Goal: Information Seeking & Learning: Understand process/instructions

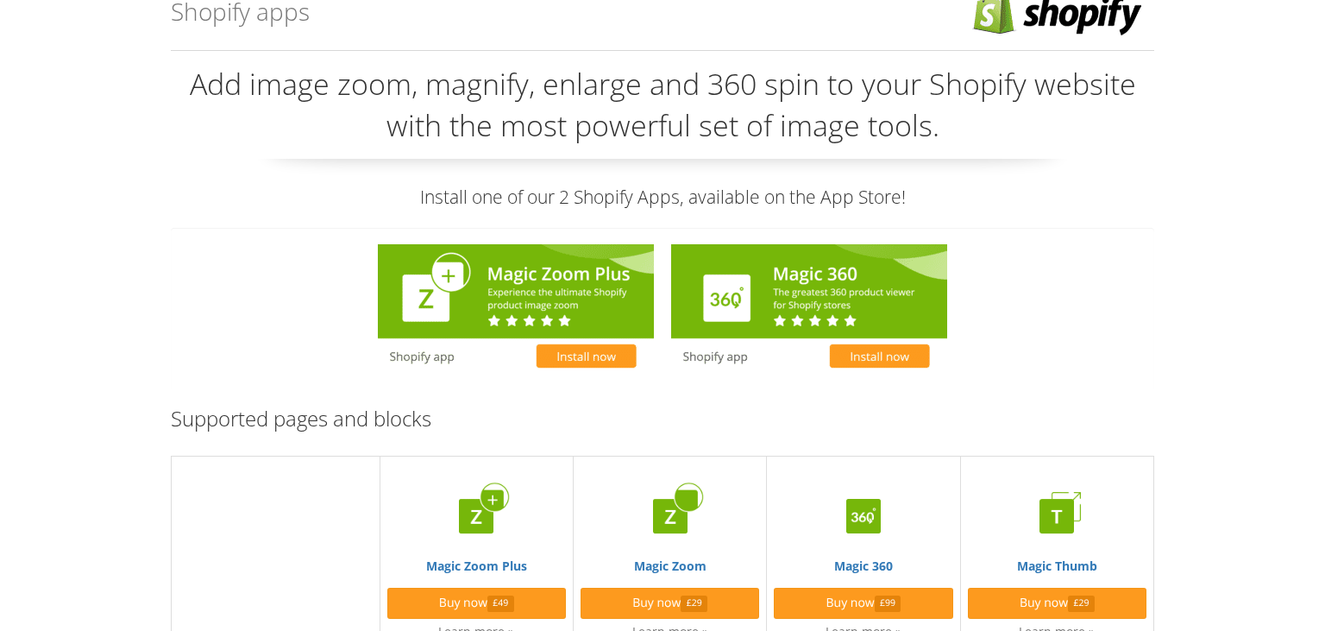
scroll to position [91, 0]
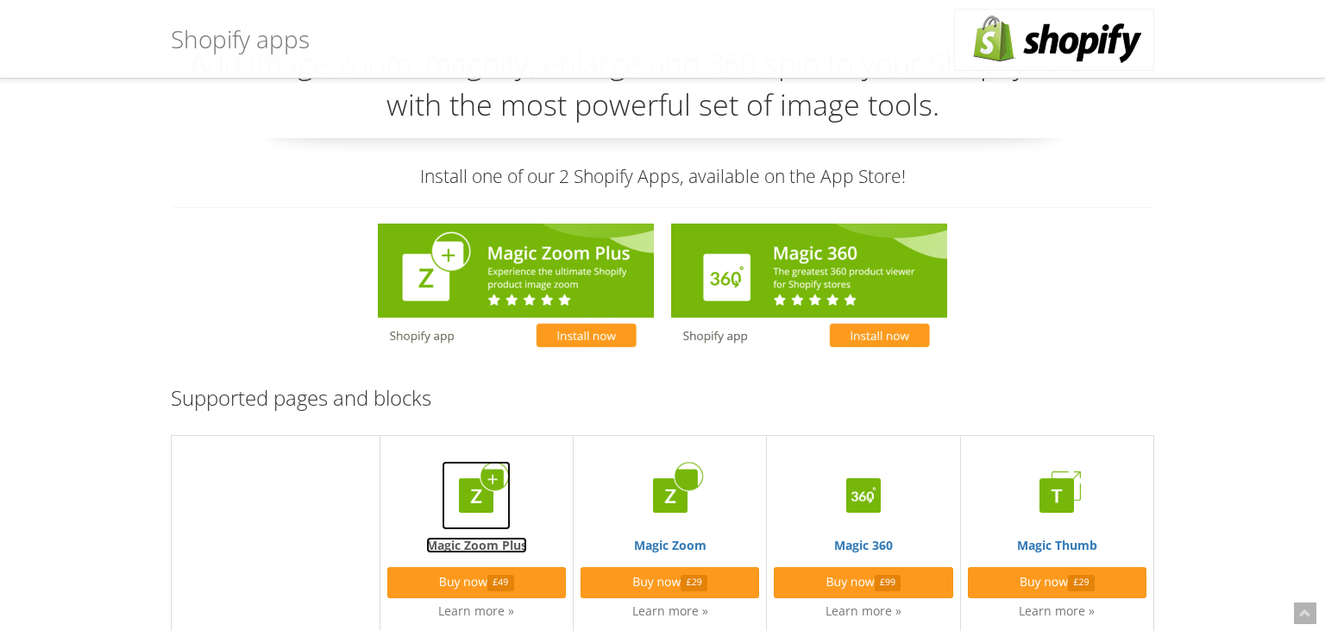
click at [492, 485] on img at bounding box center [476, 495] width 69 height 69
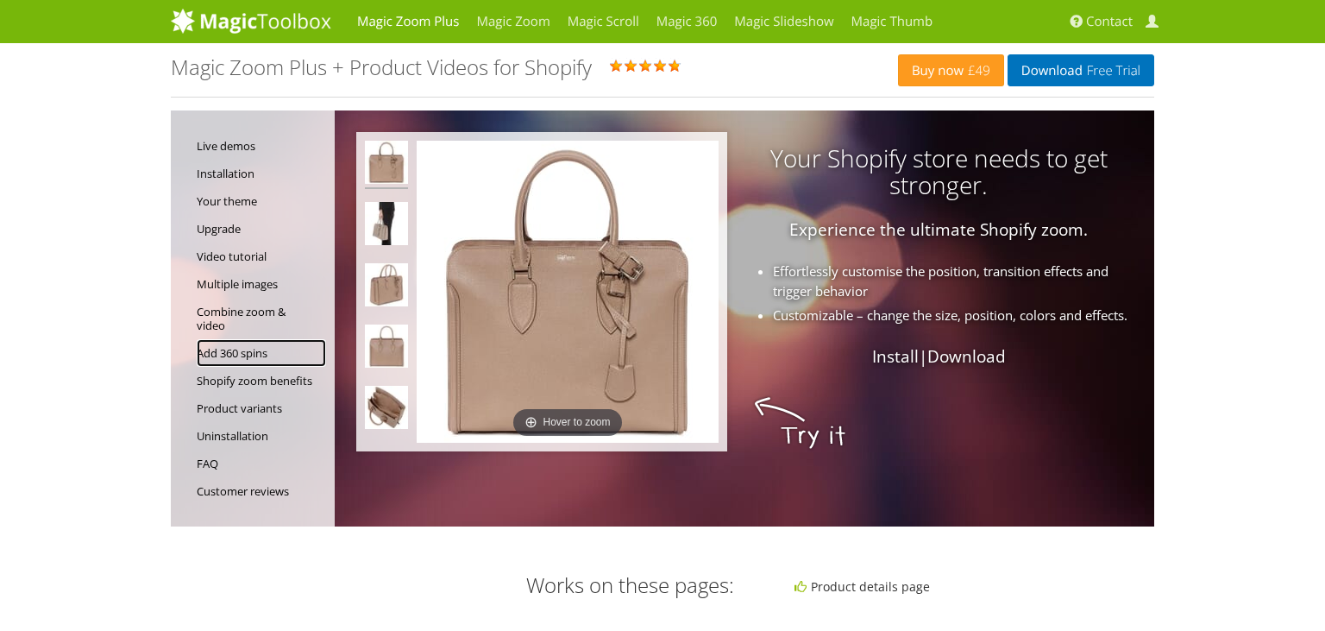
click at [228, 351] on link "Add 360 spins" at bounding box center [261, 353] width 129 height 28
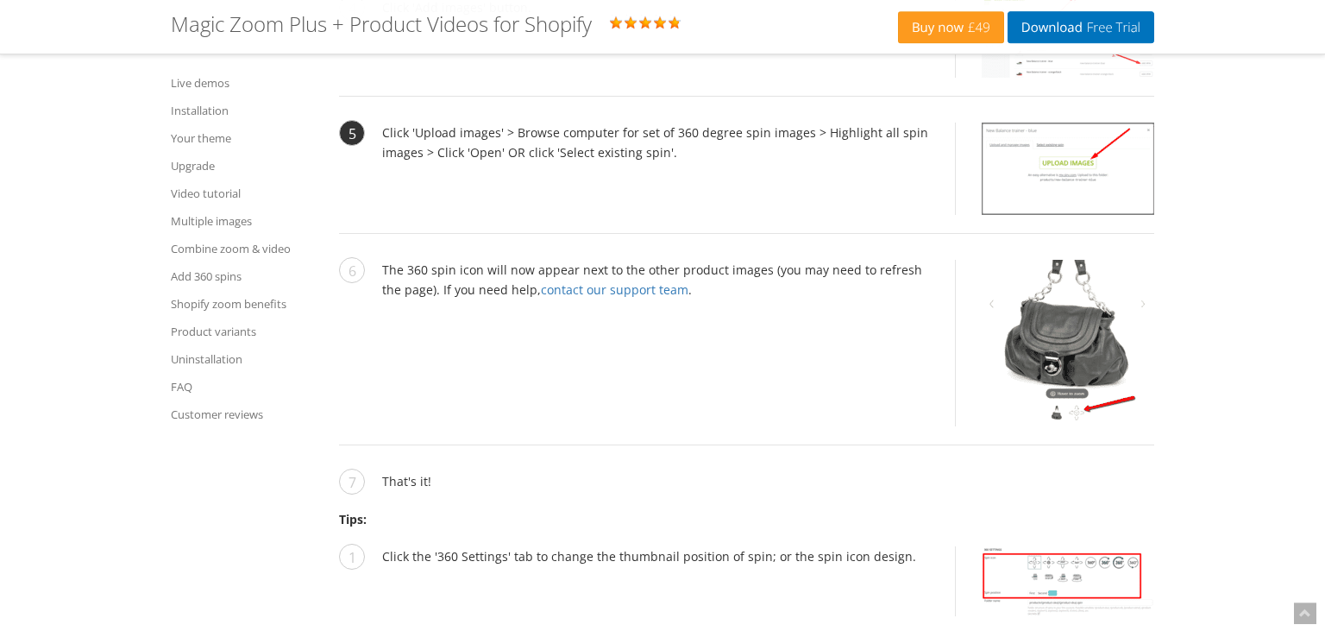
scroll to position [8840, 0]
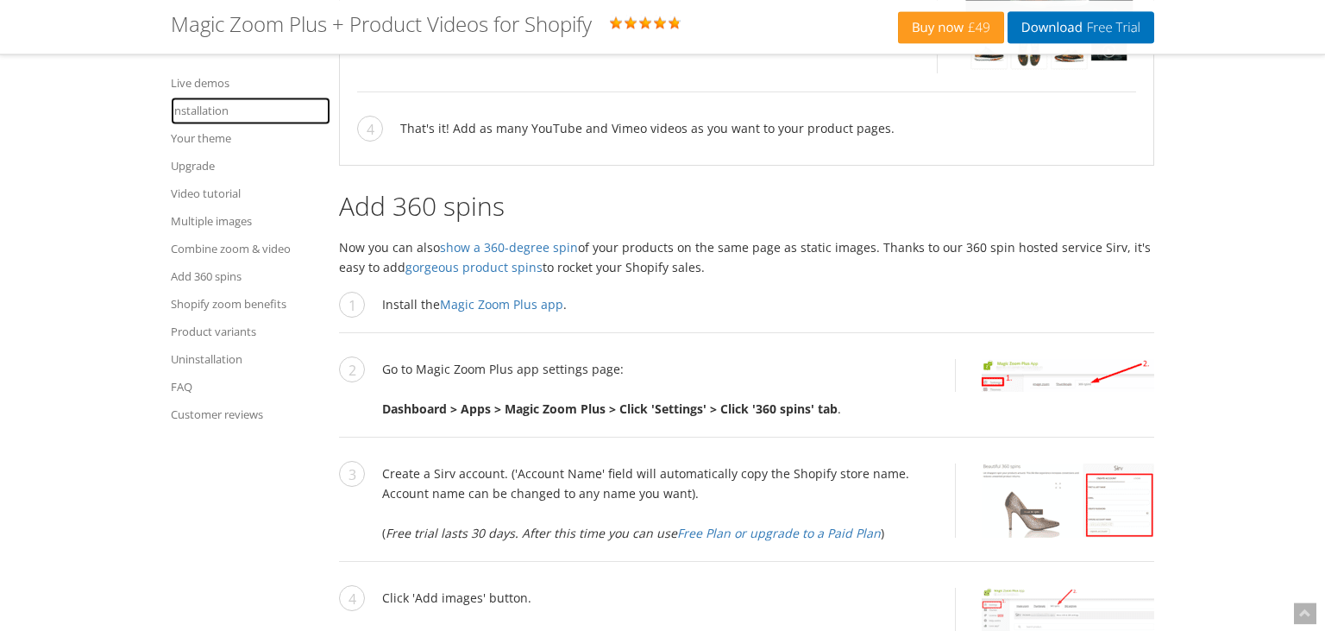
click at [208, 98] on link "Installation" at bounding box center [251, 111] width 160 height 28
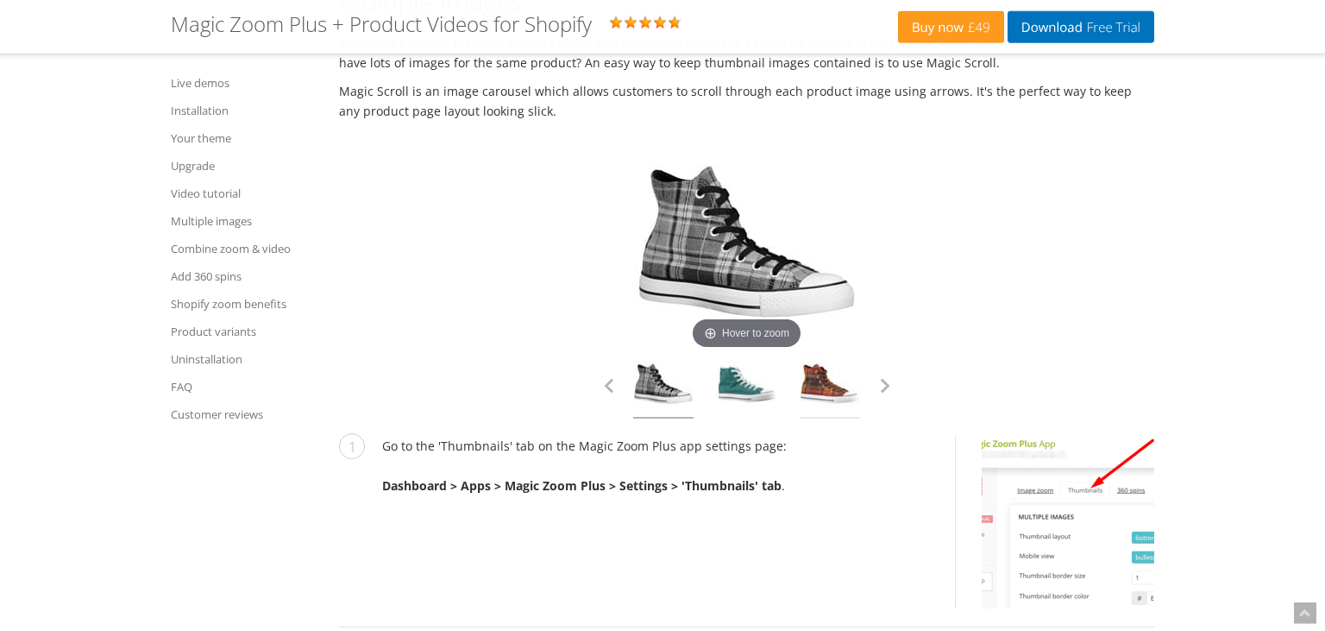
scroll to position [6065, 0]
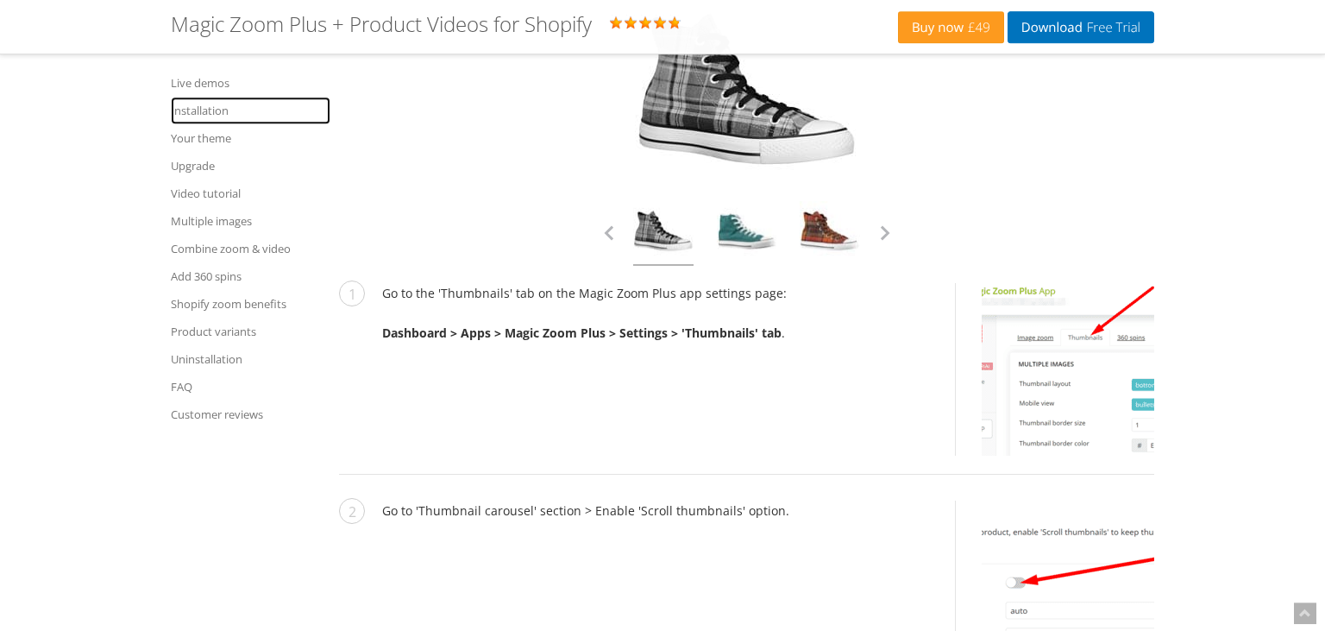
click at [205, 107] on link "Installation" at bounding box center [251, 111] width 160 height 28
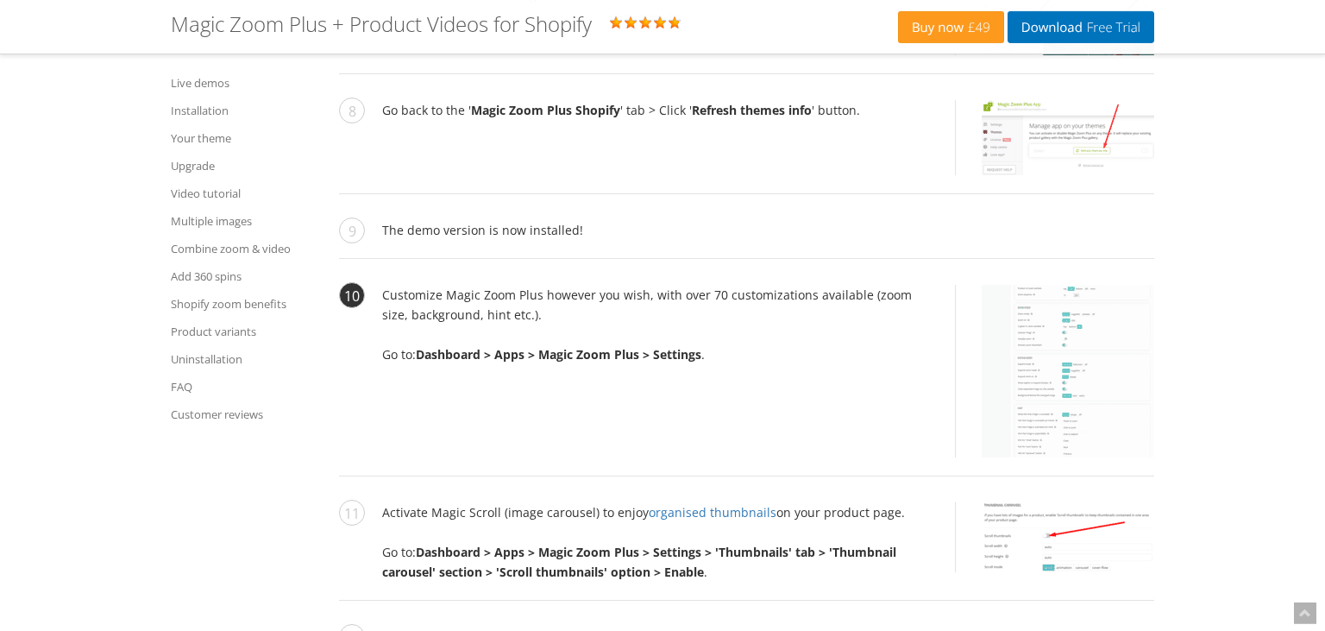
scroll to position [4242, 0]
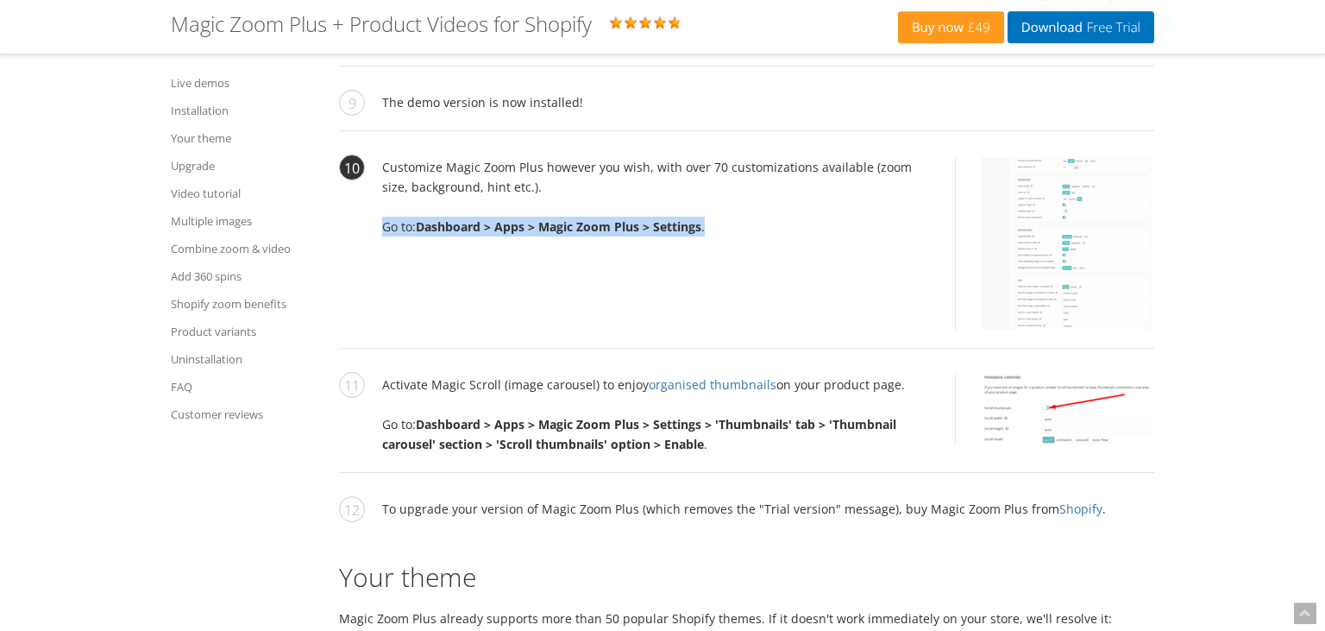
drag, startPoint x: 665, startPoint y: 444, endPoint x: 381, endPoint y: 449, distance: 284.8
click at [381, 349] on li "Customize Magic Zoom Plus however you wish, with over 70 customizations availab…" at bounding box center [746, 253] width 815 height 192
copy li "Go to: Dashboard > Apps > Magic Zoom Plus > Settings ."
